Goal: Task Accomplishment & Management: Manage account settings

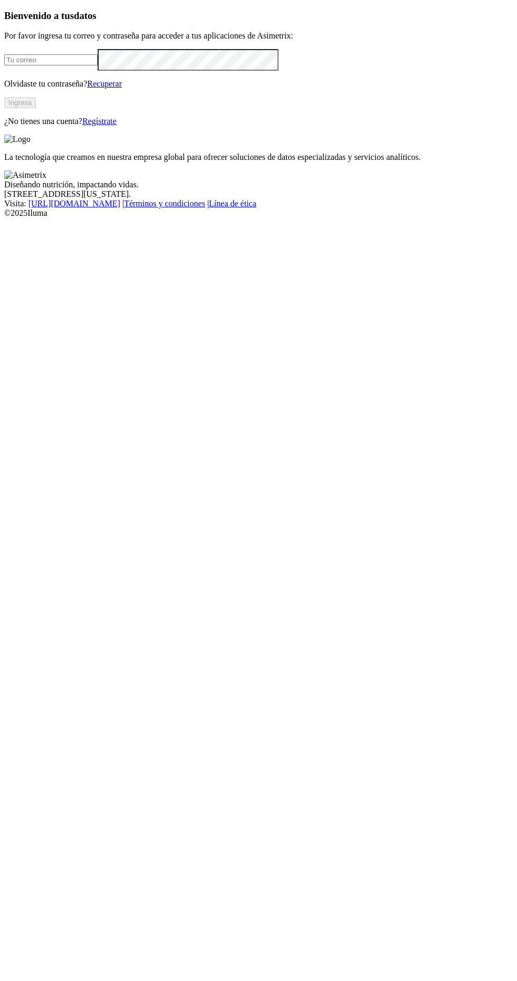
click at [98, 65] on input "email" at bounding box center [50, 59] width 93 height 11
type input "katherine.fandino@avicolaelmadrono.com"
click input "submit" at bounding box center [0, 0] width 0 height 0
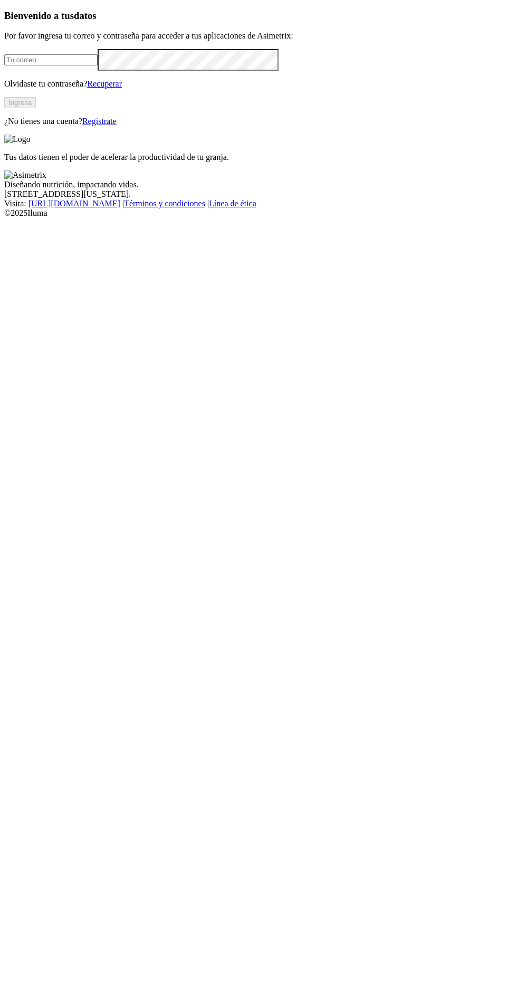
click at [98, 65] on input "email" at bounding box center [50, 59] width 93 height 11
type input "[PERSON_NAME][EMAIL_ADDRESS][PERSON_NAME][DOMAIN_NAME]"
click at [36, 108] on button "Ingresa" at bounding box center [20, 102] width 32 height 11
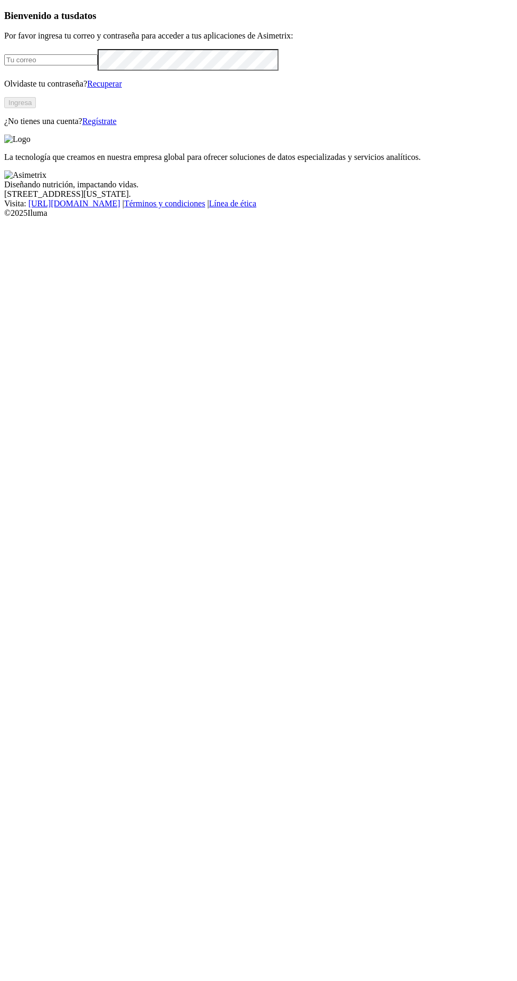
click at [98, 65] on input "email" at bounding box center [50, 59] width 93 height 11
type input "[PERSON_NAME][EMAIL_ADDRESS][PERSON_NAME][DOMAIN_NAME]"
click input "submit" at bounding box center [0, 0] width 0 height 0
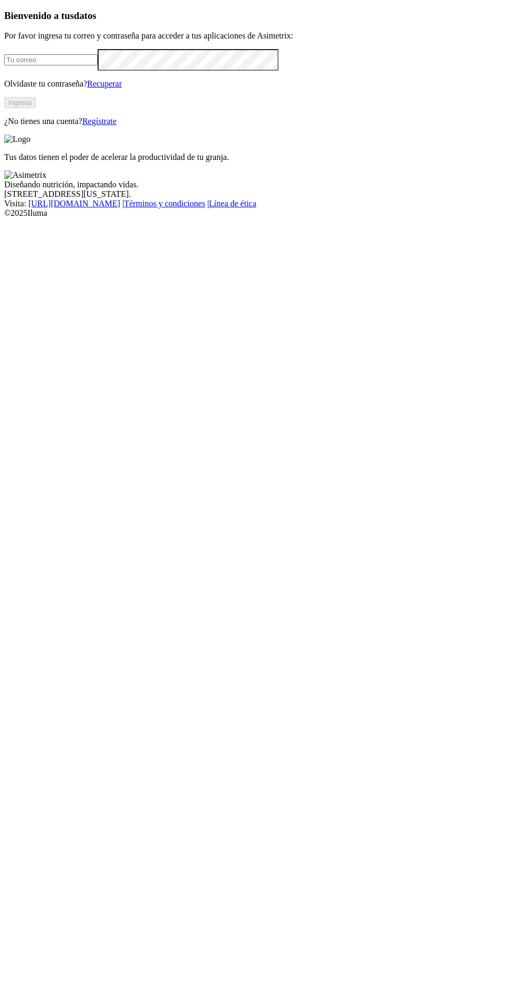
click at [98, 65] on input "email" at bounding box center [50, 59] width 93 height 11
type input "[PERSON_NAME][EMAIL_ADDRESS][PERSON_NAME][DOMAIN_NAME]"
click input "submit" at bounding box center [0, 0] width 0 height 0
